Goal: Task Accomplishment & Management: Use online tool/utility

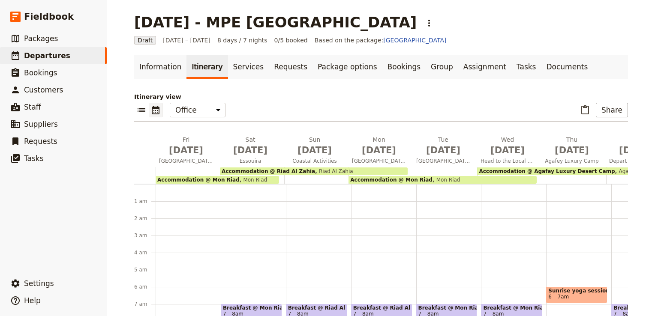
scroll to position [94, 0]
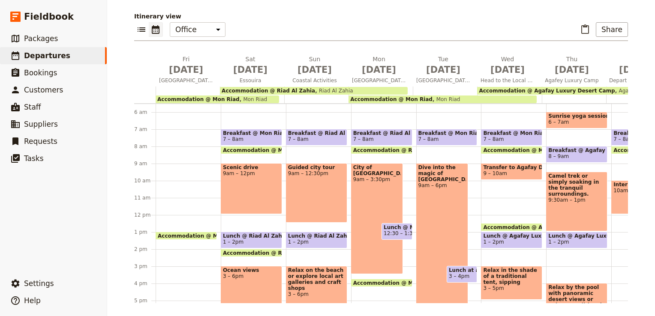
click at [167, 203] on div "Accommodation @ Mon Riad 1pm – 8am Mon Riad" at bounding box center [188, 215] width 65 height 412
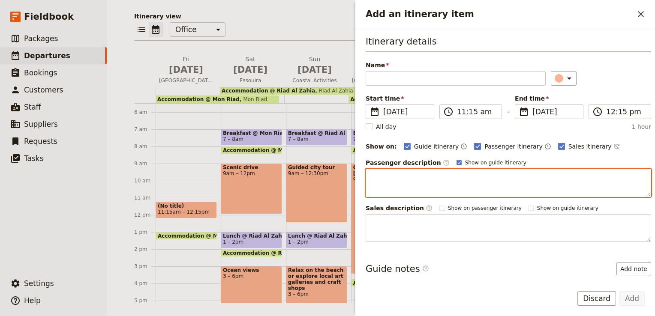
click at [383, 178] on textarea "Add an itinerary item" at bounding box center [509, 183] width 286 height 28
paste textarea "Arrive in the vibrant city of [GEOGRAPHIC_DATA], where tradition and modernity …"
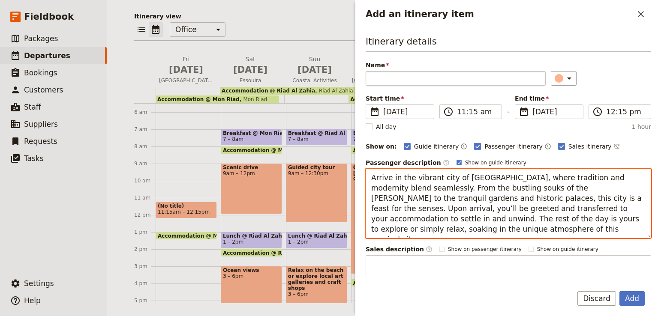
type textarea "Arrive in the vibrant city of [GEOGRAPHIC_DATA], where tradition and modernity …"
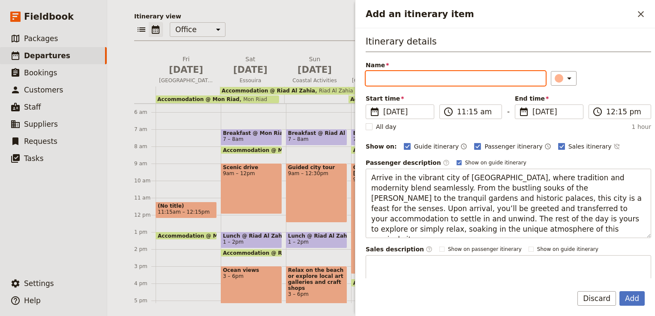
click at [388, 77] on input "Name" at bounding box center [456, 78] width 180 height 15
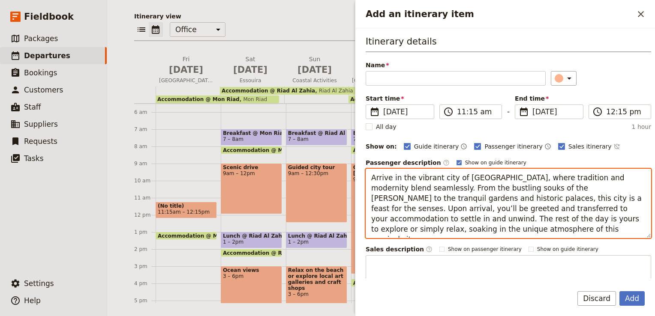
click at [373, 176] on textarea "Arrive in the vibrant city of [GEOGRAPHIC_DATA], where tradition and modernity …" at bounding box center [509, 203] width 286 height 69
drag, startPoint x: 370, startPoint y: 178, endPoint x: 493, endPoint y: 179, distance: 123.5
click at [493, 179] on textarea "Arrive in the vibrant city of [GEOGRAPHIC_DATA], where tradition and modernity …" at bounding box center [509, 203] width 286 height 69
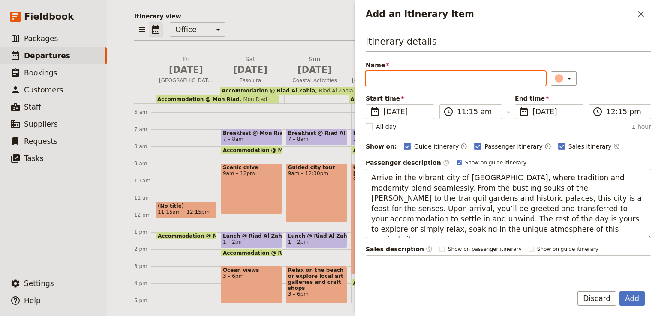
click at [401, 81] on input "Name" at bounding box center [456, 78] width 180 height 15
paste input "Arrive in the vibrant city of [GEOGRAPHIC_DATA],"
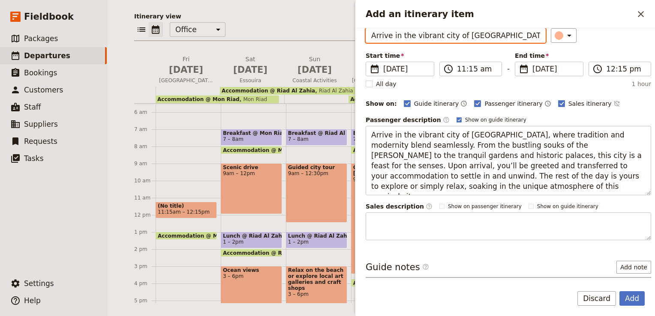
scroll to position [78, 0]
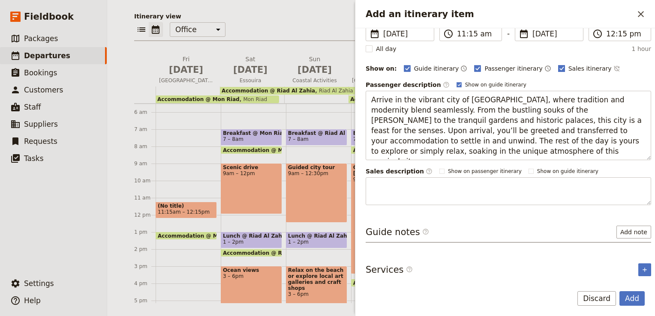
type input "Arrive in the vibrant city of [GEOGRAPHIC_DATA]"
click at [558, 65] on rect "Add an itinerary item" at bounding box center [561, 68] width 6 height 6
click at [558, 64] on input "Sales itinerary" at bounding box center [558, 64] width 0 height 0
checkbox input "false"
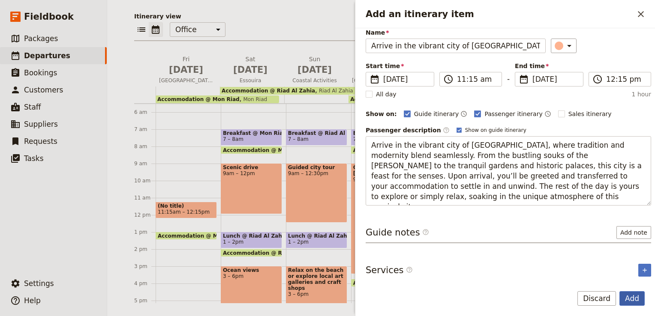
click at [637, 301] on button "Add" at bounding box center [632, 299] width 25 height 15
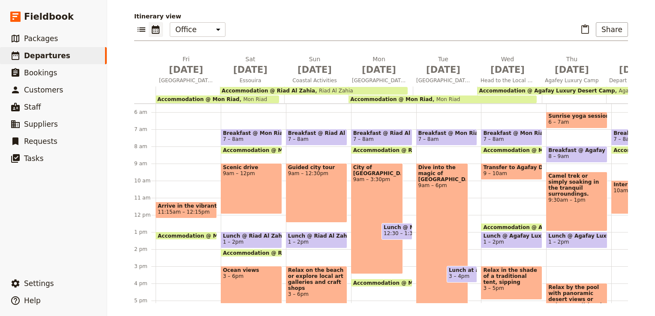
click at [256, 181] on div "Scenic drive 9am – 12pm" at bounding box center [251, 188] width 61 height 51
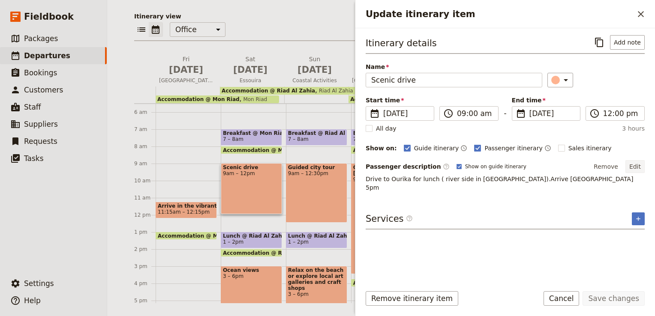
click at [638, 166] on button "Edit" at bounding box center [635, 166] width 19 height 13
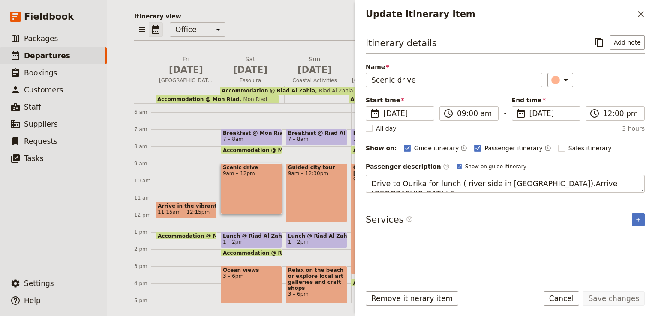
drag, startPoint x: 628, startPoint y: 182, endPoint x: 343, endPoint y: 184, distance: 284.7
click at [343, 184] on div "[DATE] - MPE [GEOGRAPHIC_DATA] ​ Draft [DATE] – [DATE] 8 days / 7 nights 0/5 bo…" at bounding box center [381, 158] width 548 height 316
type textarea "After a scenic drive, unwind in the coastal city of [GEOGRAPHIC_DATA], known fo…"
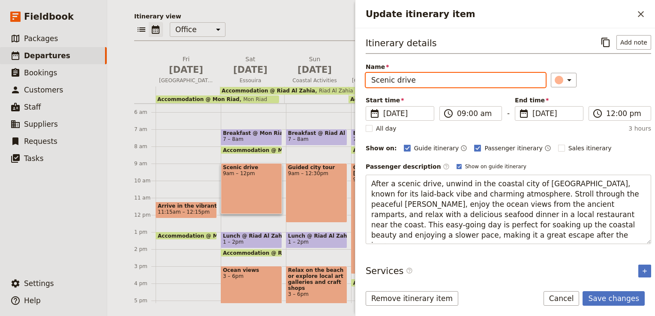
click at [423, 79] on input "Scenic drive" at bounding box center [456, 80] width 180 height 15
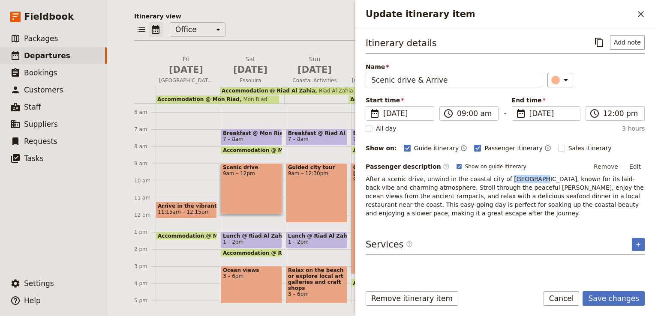
drag, startPoint x: 495, startPoint y: 178, endPoint x: 518, endPoint y: 178, distance: 23.2
click at [518, 178] on p "After a scenic drive, unwind in the coastal city of [GEOGRAPHIC_DATA], known fo…" at bounding box center [505, 196] width 279 height 43
copy p "Essaouira"
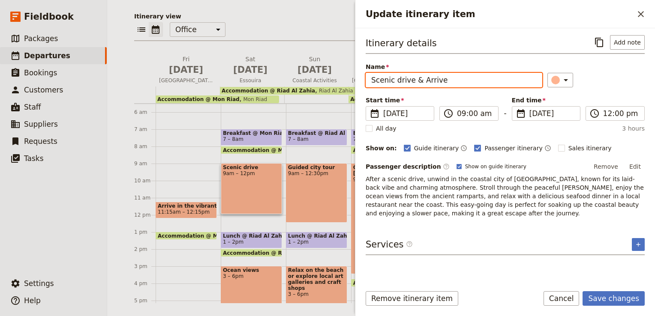
click at [446, 80] on input "Scenic drive & Arrive" at bounding box center [454, 80] width 177 height 15
paste input "Essaouira"
type input "Scenic drive & Arrive in [GEOGRAPHIC_DATA]"
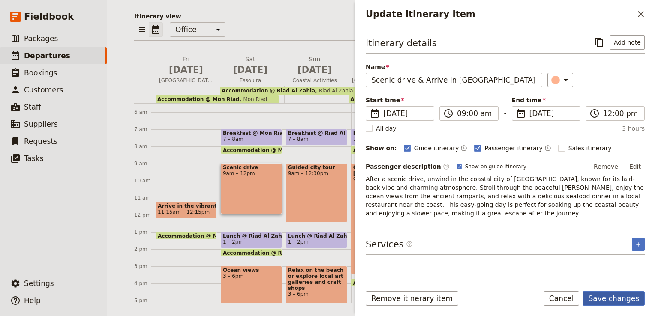
click at [622, 302] on button "Save changes" at bounding box center [614, 299] width 62 height 15
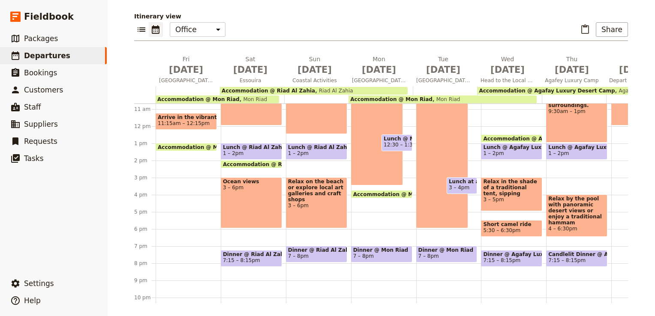
scroll to position [132, 0]
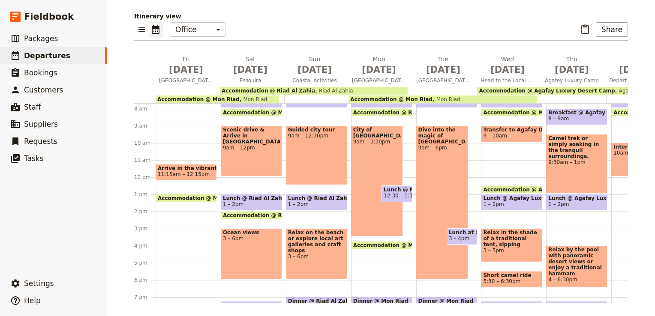
drag, startPoint x: 257, startPoint y: 241, endPoint x: 223, endPoint y: 247, distance: 34.5
click at [223, 247] on div "Ocean views 3 – 6pm" at bounding box center [251, 254] width 61 height 51
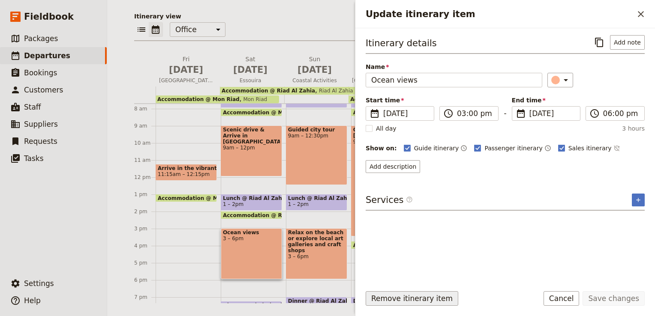
click at [417, 301] on button "Remove itinerary item" at bounding box center [412, 299] width 93 height 15
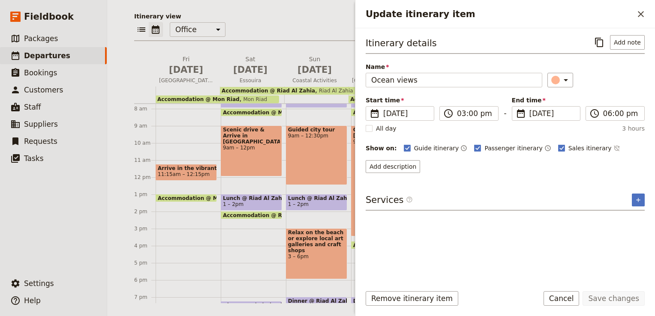
click at [252, 238] on div "Breakfast @ Mon Riad 7 – 8am Accommodation @ [GEOGRAPHIC_DATA] 1pm – 8am Mon Ri…" at bounding box center [253, 178] width 65 height 412
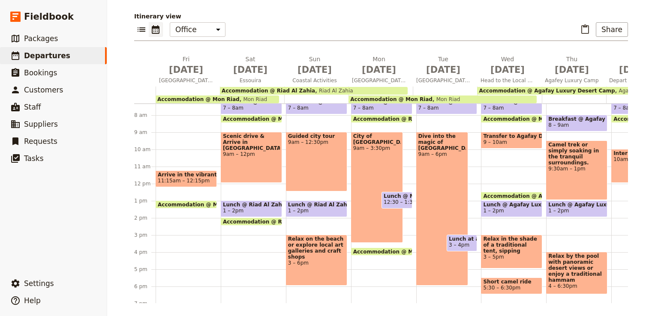
scroll to position [175, 0]
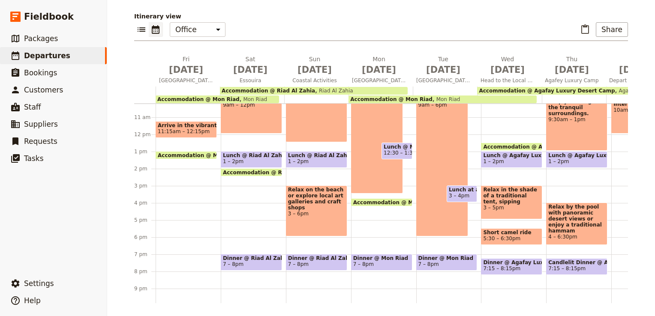
click at [323, 116] on div "Guided city tour 9am – 12:30pm" at bounding box center [316, 113] width 61 height 60
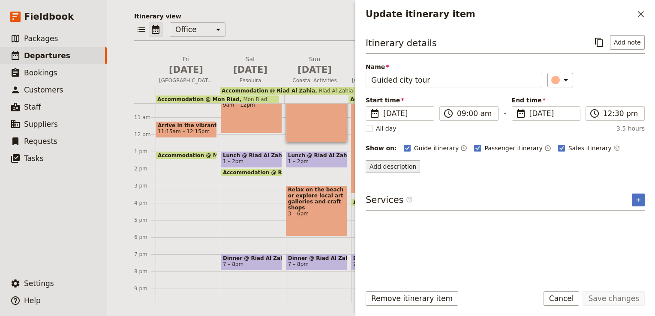
click at [400, 167] on button "Add description" at bounding box center [393, 166] width 54 height 13
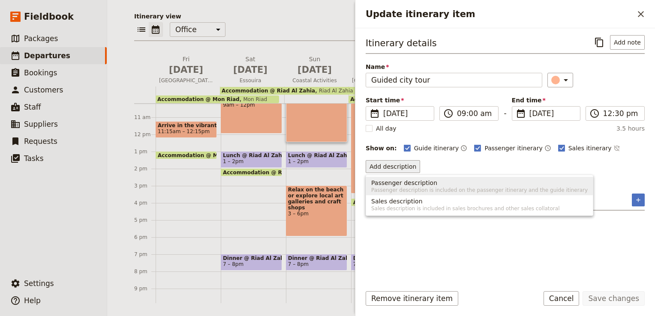
click at [397, 179] on span "Passenger description" at bounding box center [404, 183] width 66 height 9
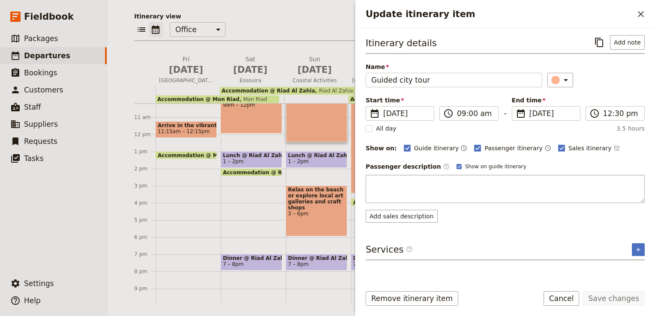
type textarea "Enjoy a full day in [GEOGRAPHIC_DATA], starting with a guided city tour through…"
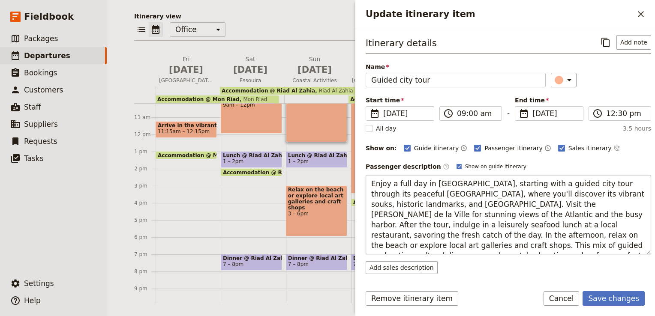
scroll to position [31, 0]
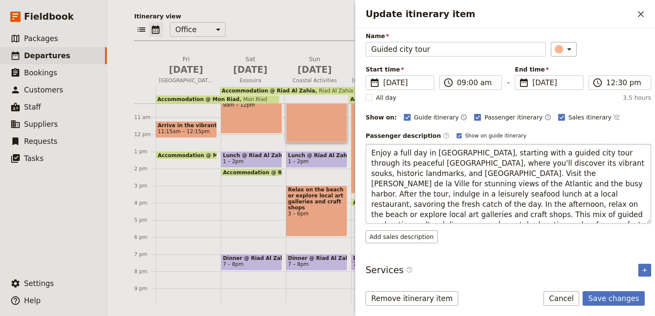
drag, startPoint x: 486, startPoint y: 191, endPoint x: 568, endPoint y: 216, distance: 85.6
click at [568, 216] on textarea "Enjoy a full day in [GEOGRAPHIC_DATA], starting with a guided city tour through…" at bounding box center [509, 184] width 286 height 80
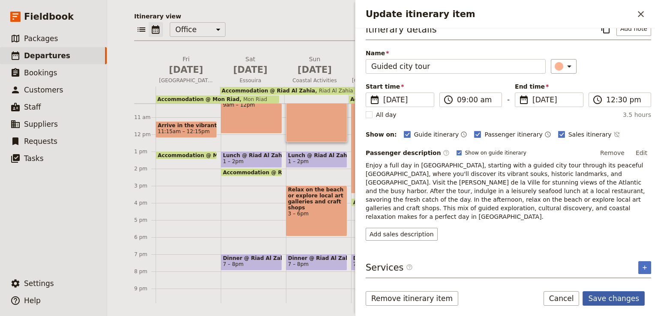
scroll to position [3, 0]
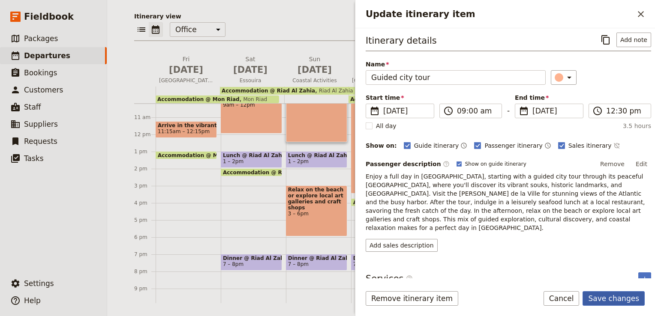
click at [610, 300] on button "Save changes" at bounding box center [614, 299] width 62 height 15
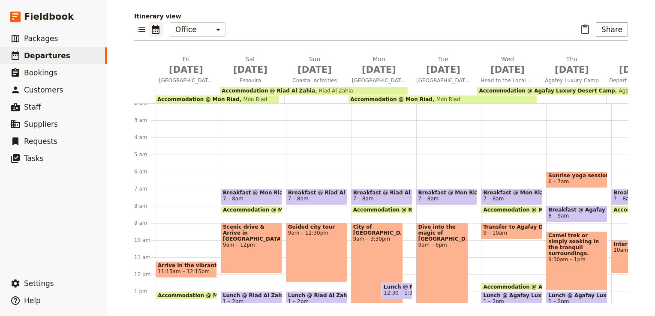
scroll to position [129, 0]
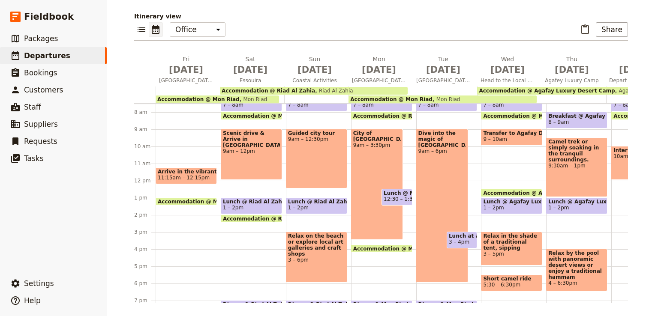
click at [372, 175] on div "City of [GEOGRAPHIC_DATA] 9am – 3:30pm" at bounding box center [377, 184] width 52 height 111
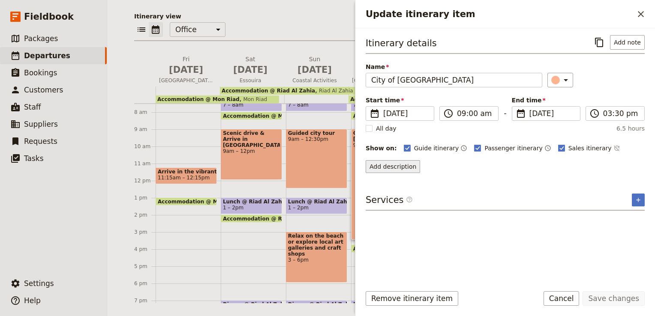
click at [389, 170] on button "Add description" at bounding box center [393, 166] width 54 height 13
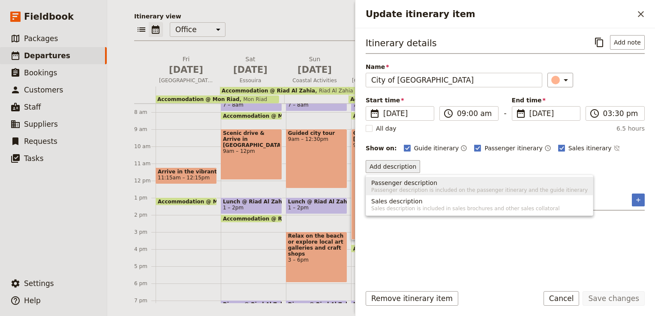
click at [389, 188] on span "Passenger description is included on the passenger itinerary and the guide itin…" at bounding box center [479, 190] width 217 height 7
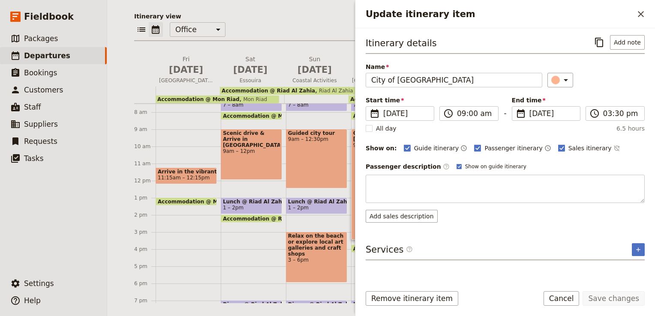
type textarea "Arrive in the enchanting city of [GEOGRAPHIC_DATA], where the colors, sounds, a…"
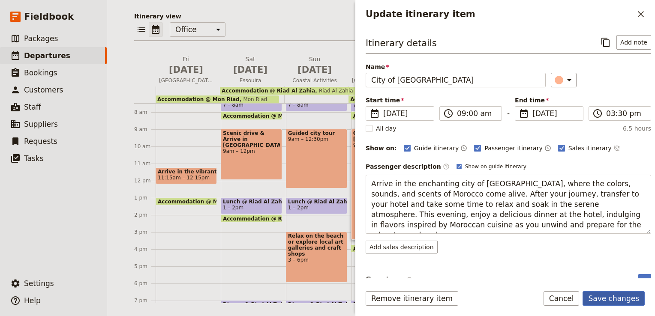
click at [611, 297] on button "Save changes" at bounding box center [614, 299] width 62 height 15
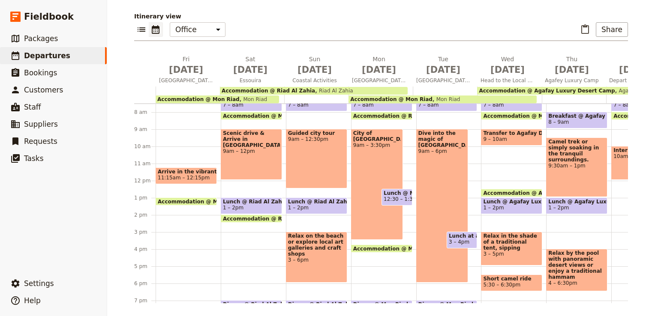
click at [380, 226] on div "City of [GEOGRAPHIC_DATA] 9am – 3:30pm" at bounding box center [377, 184] width 52 height 111
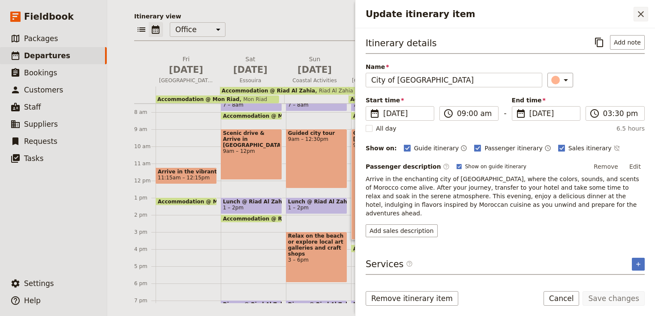
click at [641, 15] on icon "Close drawer" at bounding box center [641, 14] width 6 height 6
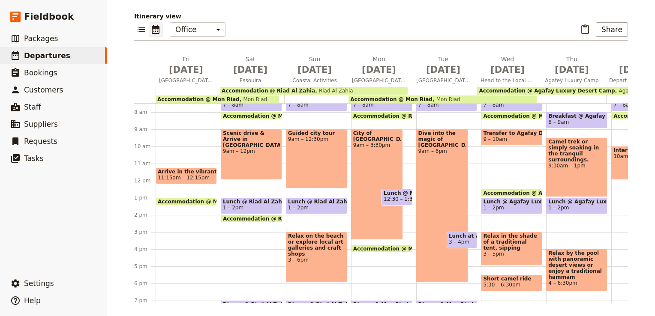
click at [372, 131] on span "City of [GEOGRAPHIC_DATA]" at bounding box center [377, 136] width 48 height 12
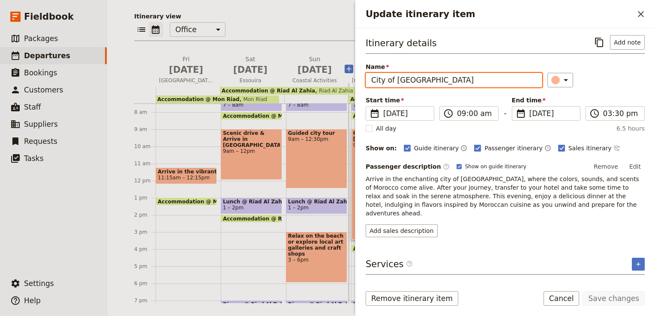
drag, startPoint x: 394, startPoint y: 78, endPoint x: 345, endPoint y: 83, distance: 50.0
click at [345, 83] on div "[DATE] - MPE [GEOGRAPHIC_DATA] ​ Draft [DATE] – [DATE] 8 days / 7 nights 0/5 bo…" at bounding box center [381, 158] width 548 height 316
type input "[GEOGRAPHIC_DATA]"
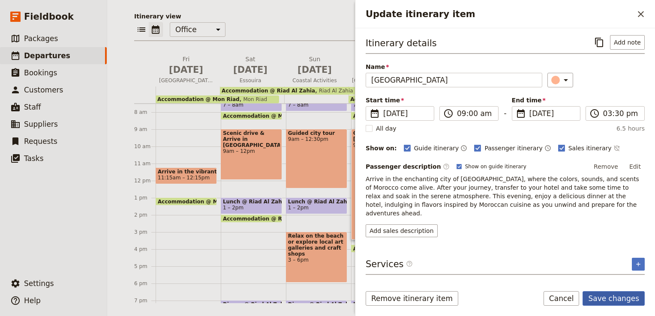
click at [620, 301] on button "Save changes" at bounding box center [614, 299] width 62 height 15
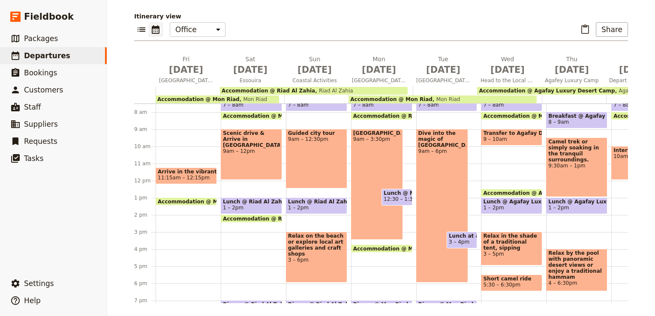
click at [432, 159] on div "Dive into the magic of [GEOGRAPHIC_DATA] 9am – 6pm" at bounding box center [442, 206] width 52 height 154
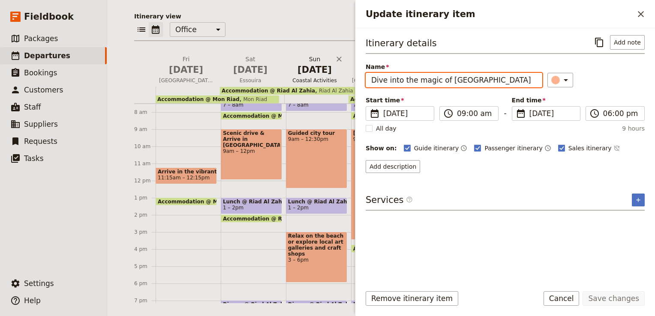
drag, startPoint x: 488, startPoint y: 82, endPoint x: 335, endPoint y: 85, distance: 152.2
click at [335, 85] on div "[DATE] - MPE [GEOGRAPHIC_DATA] ​ Draft [DATE] – [DATE] 8 days / 7 nights 0/5 bo…" at bounding box center [381, 158] width 548 height 316
paste input "[GEOGRAPHIC_DATA] Activities"
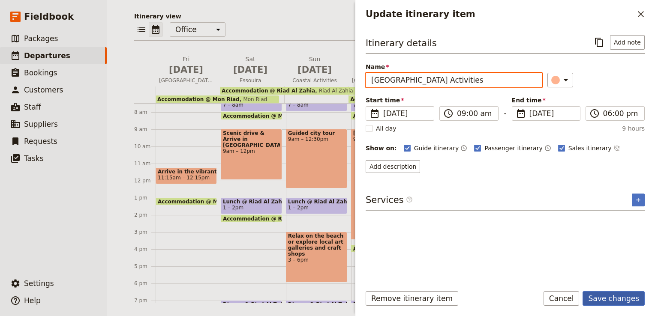
type input "[GEOGRAPHIC_DATA] Activities"
click at [614, 296] on button "Save changes" at bounding box center [614, 299] width 62 height 15
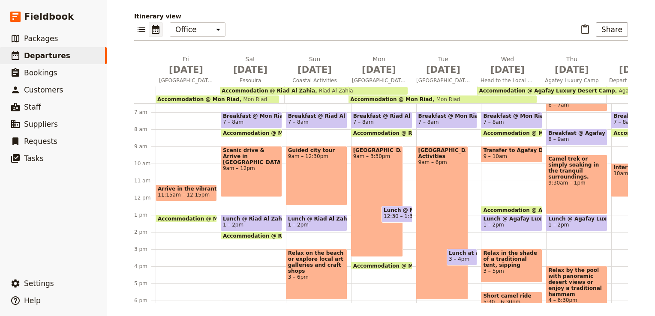
scroll to position [113, 0]
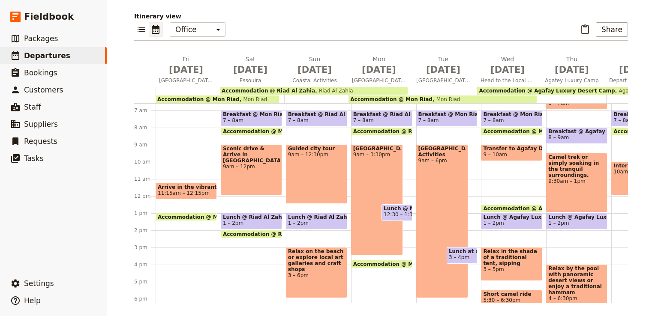
click at [435, 195] on div "[GEOGRAPHIC_DATA] Activities 9am – 6pm" at bounding box center [442, 221] width 52 height 154
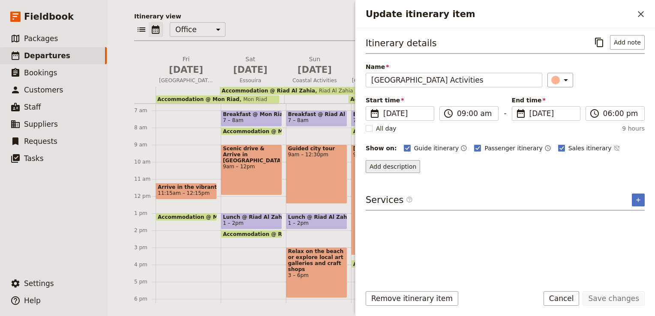
click at [400, 166] on button "Add description" at bounding box center [393, 166] width 54 height 13
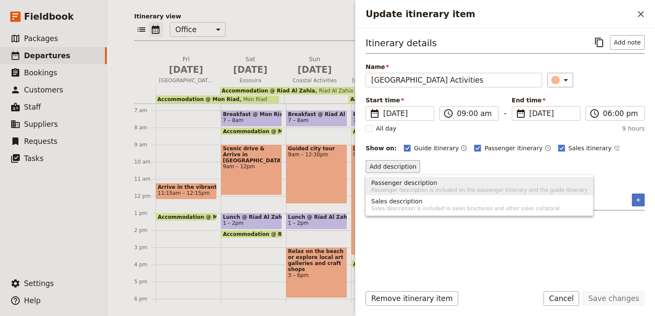
click at [400, 183] on span "Passenger description" at bounding box center [404, 183] width 66 height 9
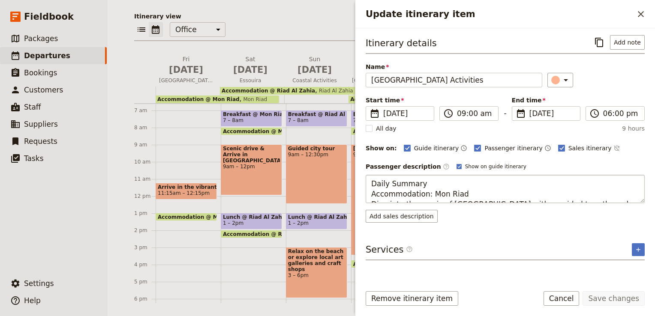
scroll to position [11, 0]
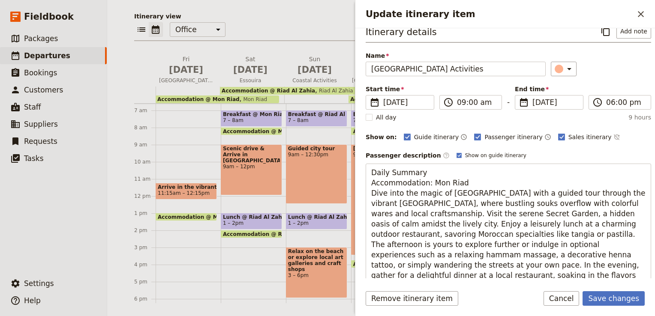
drag, startPoint x: 464, startPoint y: 183, endPoint x: 361, endPoint y: 171, distance: 103.2
click at [361, 171] on div "Itinerary details ​ Add note Name [GEOGRAPHIC_DATA] Activities ​ Start time ​ […" at bounding box center [505, 153] width 300 height 250
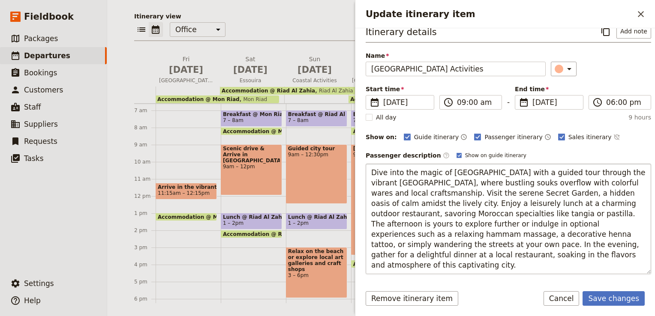
click at [370, 181] on textarea "Dive into the magic of [GEOGRAPHIC_DATA] with a guided tour through the vibrant…" at bounding box center [509, 219] width 286 height 111
type textarea "Dive into the magic of [GEOGRAPHIC_DATA] with a guided tour through the vibrant…"
drag, startPoint x: 555, startPoint y: 244, endPoint x: 556, endPoint y: 259, distance: 15.4
click at [556, 259] on textarea "Dive into the magic of [GEOGRAPHIC_DATA] with a guided tour through the vibrant…" at bounding box center [509, 214] width 286 height 100
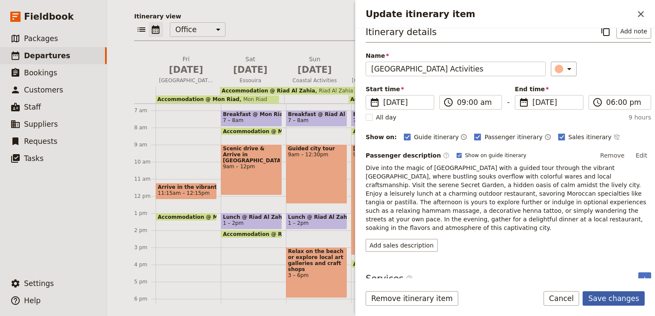
click at [616, 299] on button "Save changes" at bounding box center [614, 299] width 62 height 15
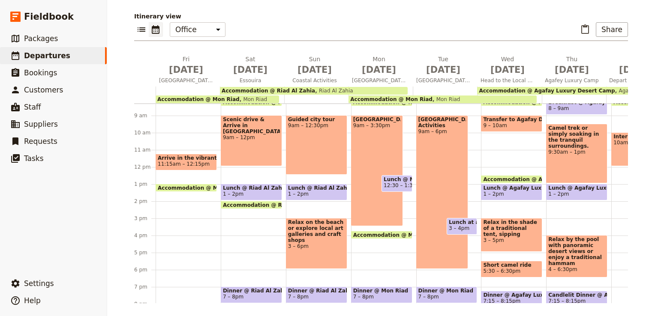
scroll to position [90, 0]
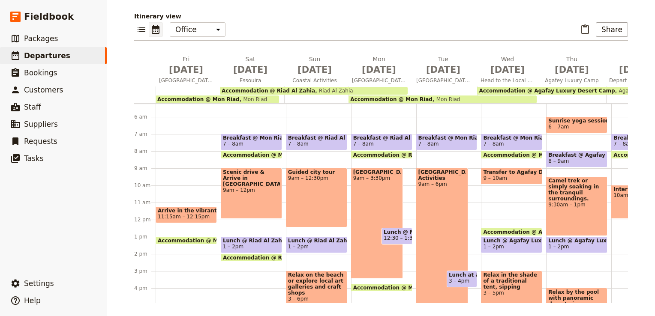
click at [508, 177] on span "9 – 10am" at bounding box center [511, 178] width 57 height 6
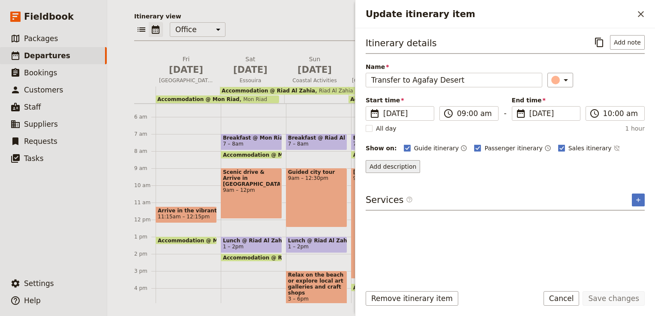
click at [404, 170] on button "Add description" at bounding box center [393, 166] width 54 height 13
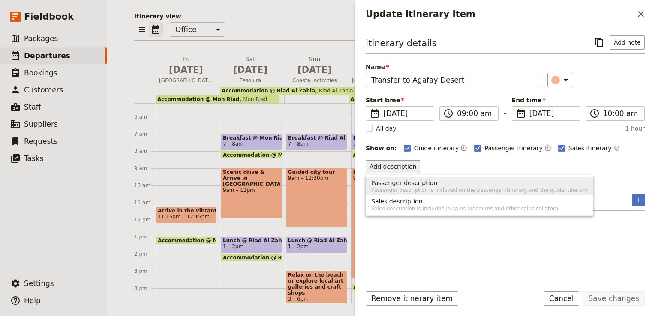
click at [402, 183] on span "Passenger description" at bounding box center [404, 183] width 66 height 9
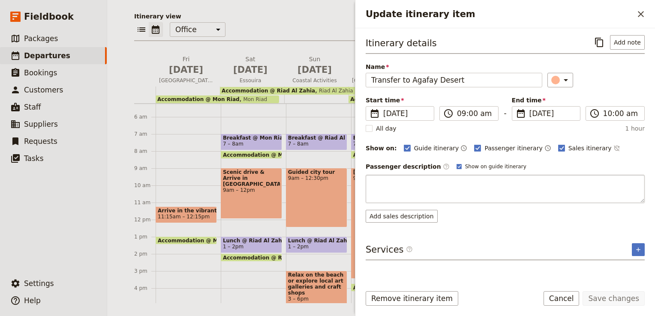
type textarea "Escape to the peaceful Agafay Desert for an afternoon of serenity and stunning …"
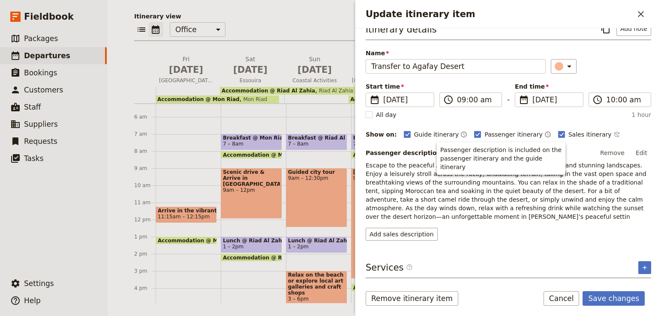
scroll to position [11, 0]
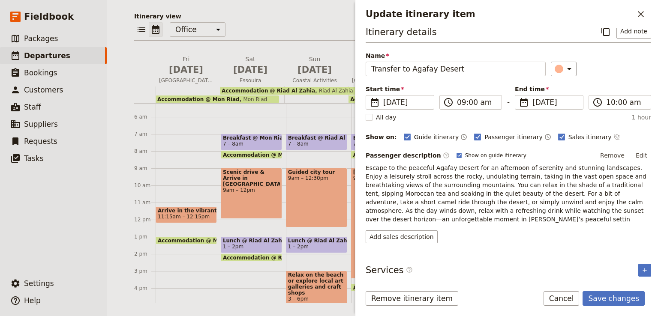
click at [607, 212] on p "Escape to the peaceful Agafay Desert for an afternoon of serenity and stunning …" at bounding box center [509, 194] width 286 height 60
click at [390, 212] on p "Escape to the peaceful Agafay Desert for an afternoon of serenity and stunning …" at bounding box center [509, 194] width 286 height 60
click at [639, 153] on button "Edit" at bounding box center [641, 155] width 19 height 13
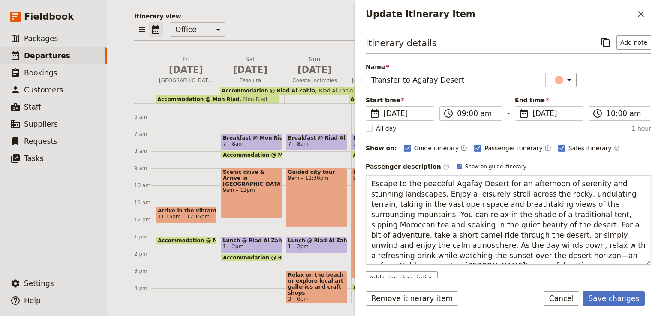
drag, startPoint x: 568, startPoint y: 254, endPoint x: 563, endPoint y: 255, distance: 4.4
type textarea "Escape to the peaceful Agafay Desert for an afternoon of serenity and stunning …"
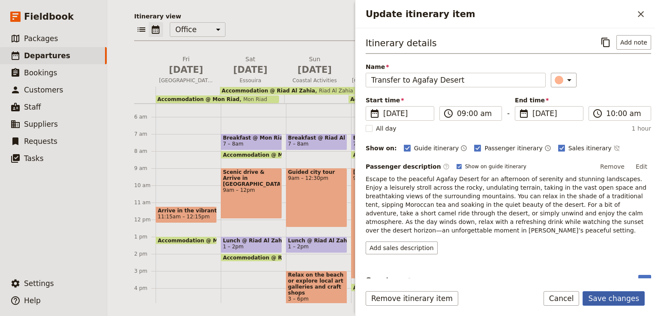
click at [622, 298] on button "Save changes" at bounding box center [614, 299] width 62 height 15
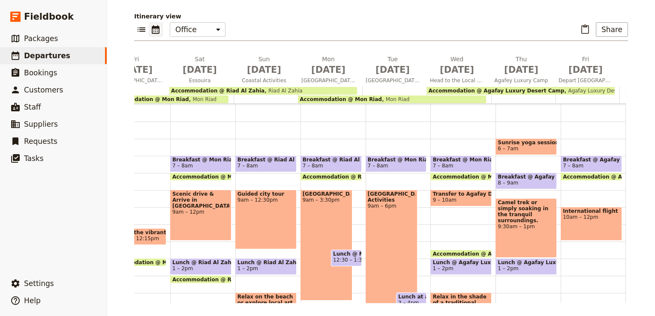
scroll to position [69, 0]
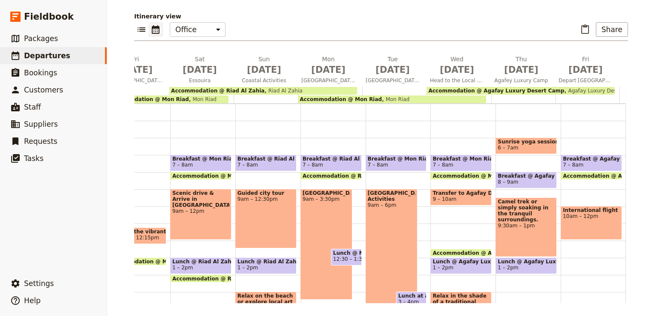
click at [530, 227] on div "Camel trek or simply soaking in the tranquil surroundings. 9:30am – 1pm" at bounding box center [526, 228] width 61 height 60
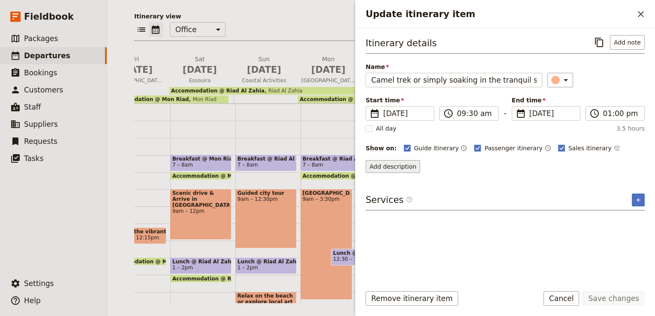
click at [393, 163] on button "Add description" at bounding box center [393, 166] width 54 height 13
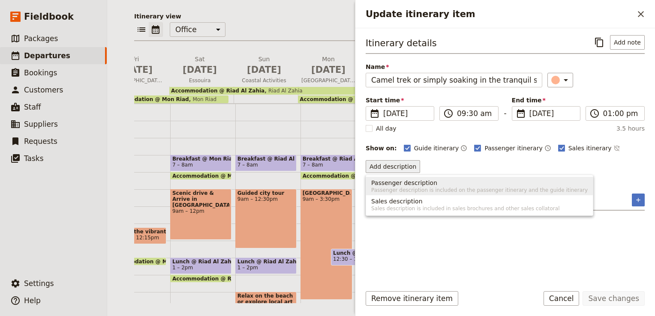
click at [398, 187] on span "Passenger description is included on the passenger itinerary and the guide itin…" at bounding box center [479, 190] width 217 height 7
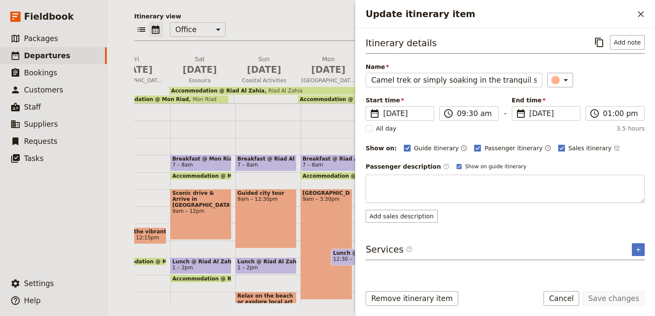
type textarea "Awake to the stillness of the Agafay Desert, where luxury meets nature. Begin y…"
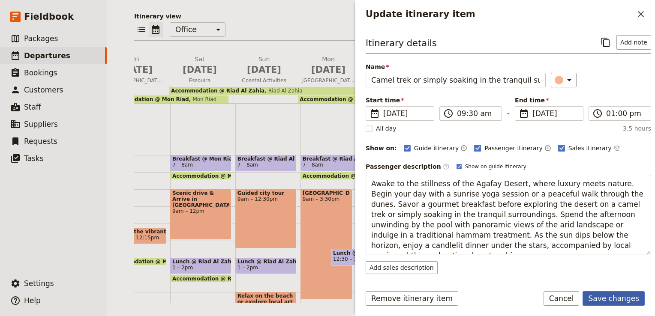
click at [611, 298] on button "Save changes" at bounding box center [614, 299] width 62 height 15
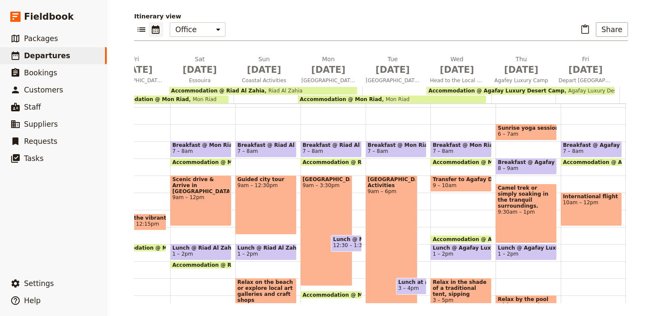
scroll to position [79, 0]
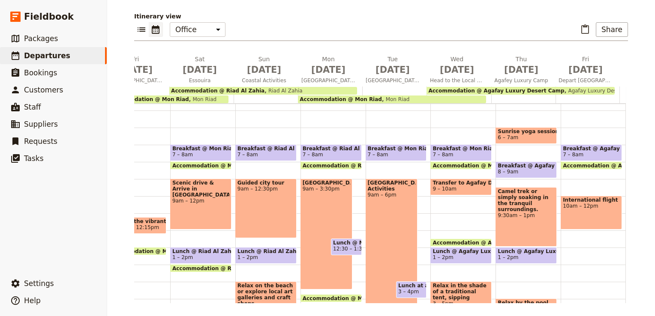
click at [591, 209] on div "International flight 10am – 12pm" at bounding box center [591, 213] width 61 height 34
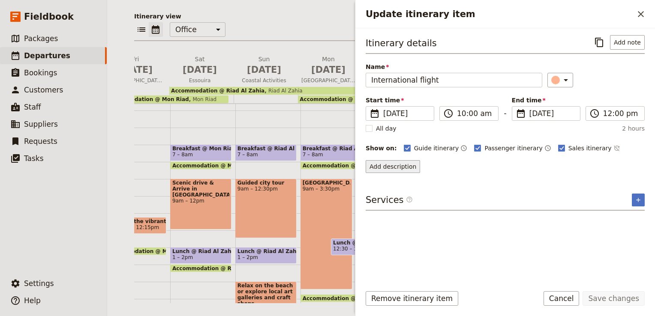
click at [400, 166] on button "Add description" at bounding box center [393, 166] width 54 height 13
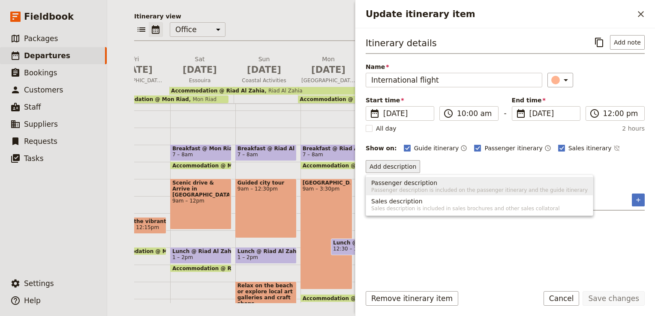
click at [393, 186] on span "Passenger description" at bounding box center [404, 183] width 66 height 9
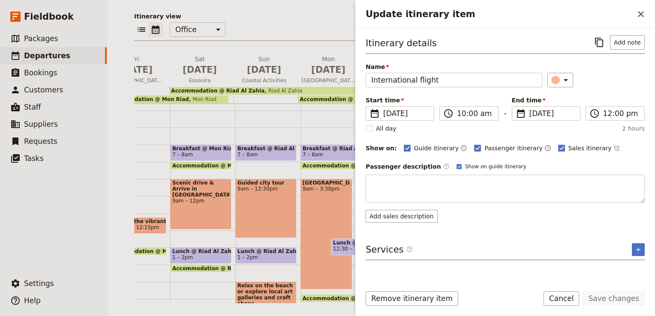
type textarea "As your amazing journey wraps up, we at Raw Africa Eco-Tours hope you’re leavin…"
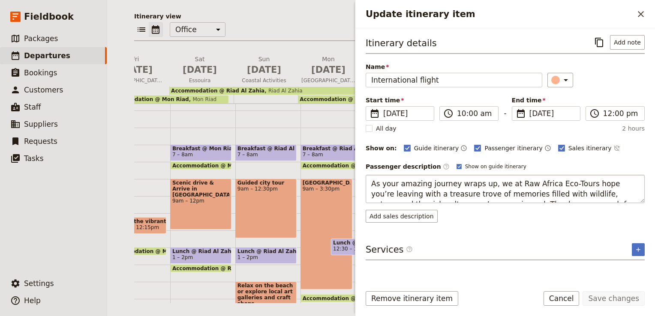
scroll to position [7, 0]
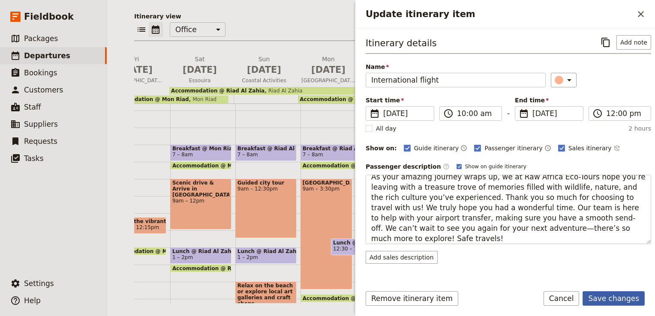
click at [628, 303] on button "Save changes" at bounding box center [614, 299] width 62 height 15
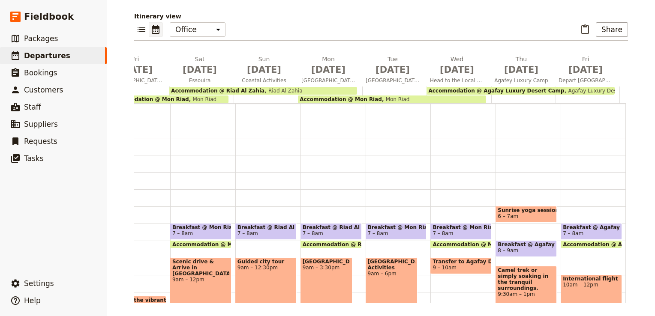
scroll to position [0, 0]
